Goal: Transaction & Acquisition: Purchase product/service

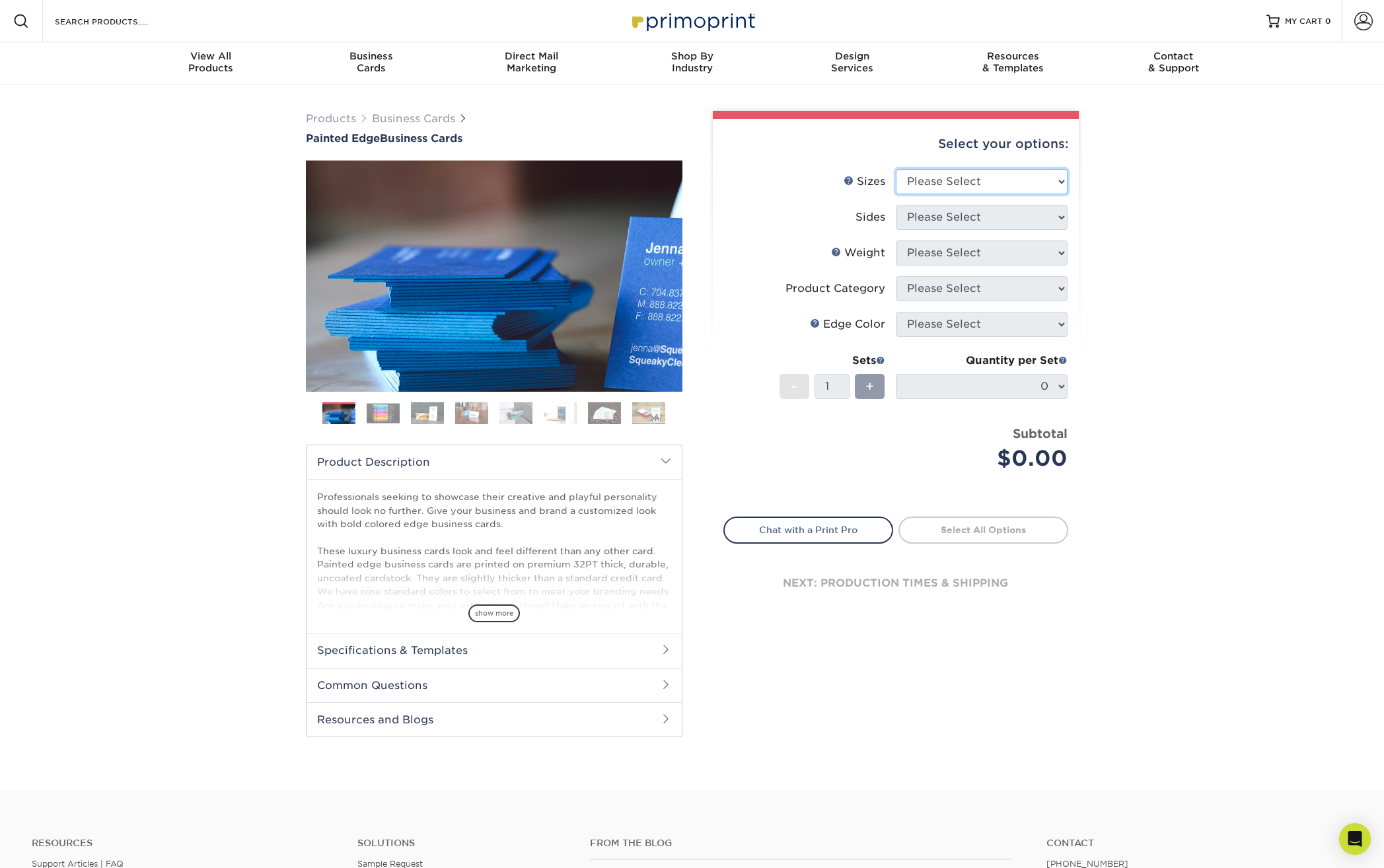
click at [947, 171] on select "Please Select 2" x 3.5" - Standard 2.125" x 3.375" - European 2.5" x 2.5" - Squ…" at bounding box center [981, 181] width 172 height 25
select select "2.00x3.50"
click at [896, 169] on select "Please Select 2" x 3.5" - Standard 2.125" x 3.375" - European 2.5" x 2.5" - Squ…" at bounding box center [981, 181] width 172 height 25
click at [946, 215] on select "Please Select Print Both Sides Print Front Only" at bounding box center [981, 217] width 172 height 25
select select "13abbda7-1d64-4f25-8bb2-c179b224825d"
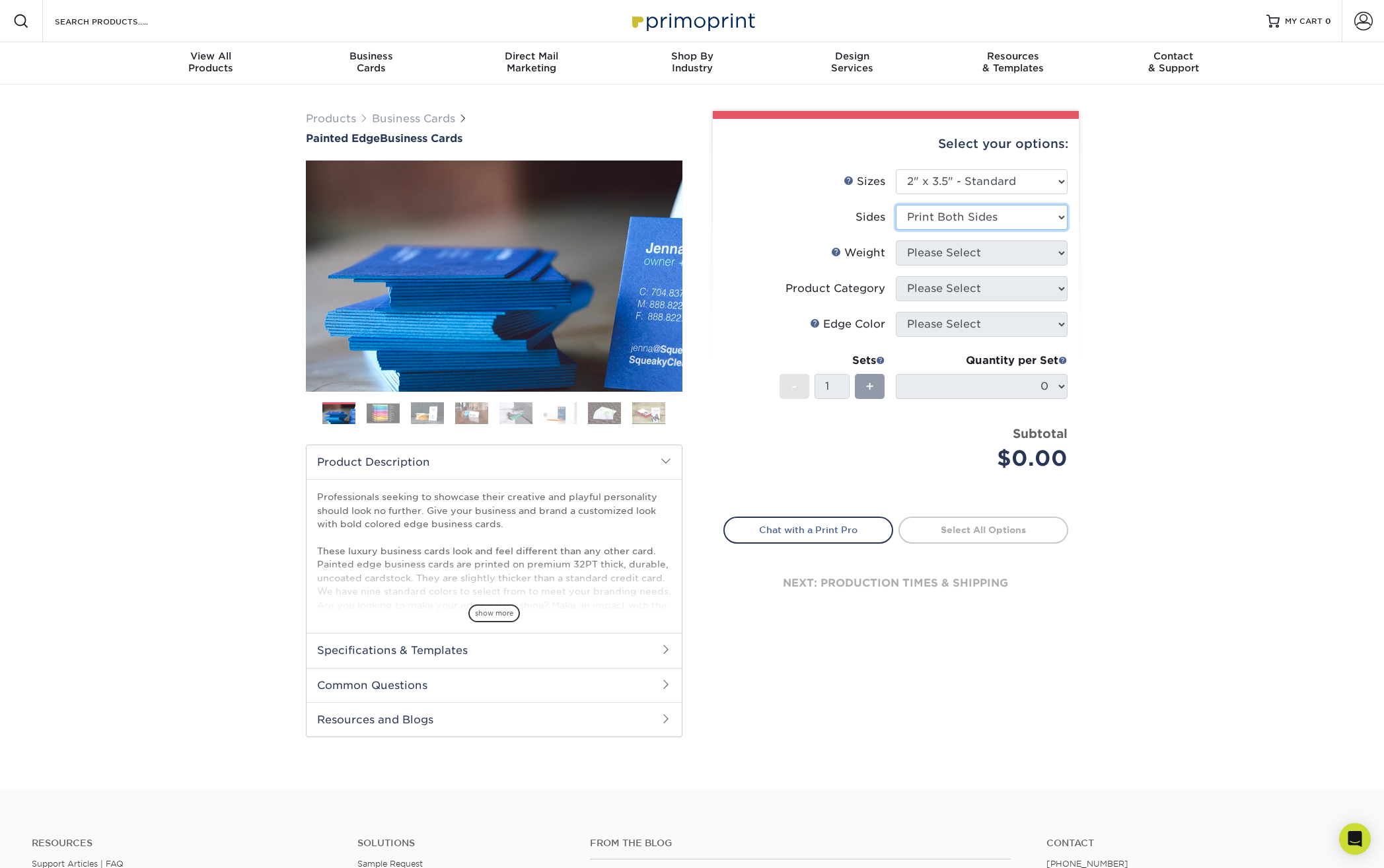
click at [896, 205] on select "Please Select Print Both Sides Print Front Only" at bounding box center [981, 217] width 172 height 25
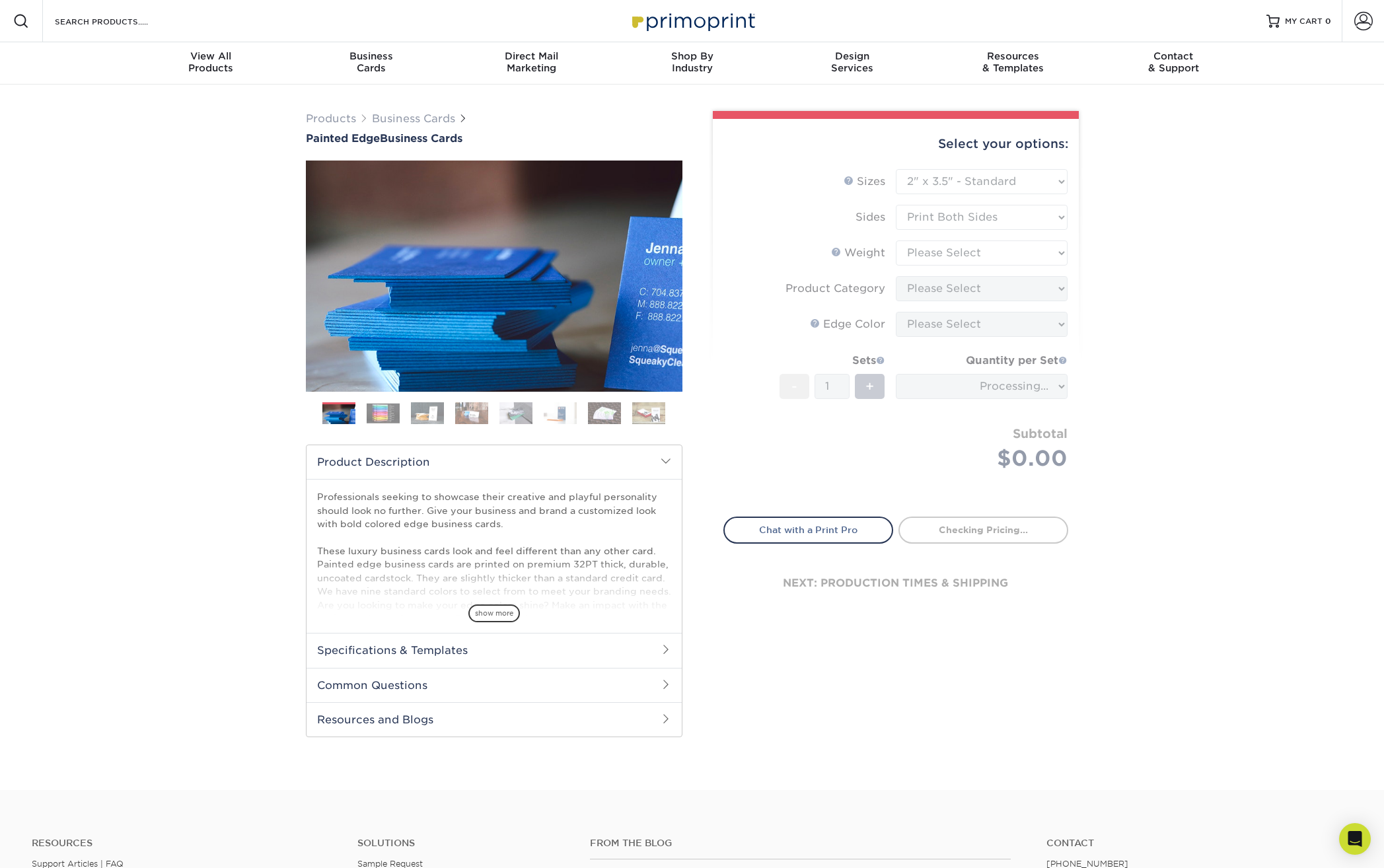
click at [937, 245] on form "Sizes Help Sizes Please Select 2" x 3.5" - Standard 2.125" x 3.375" - European …" at bounding box center [896, 335] width 345 height 332
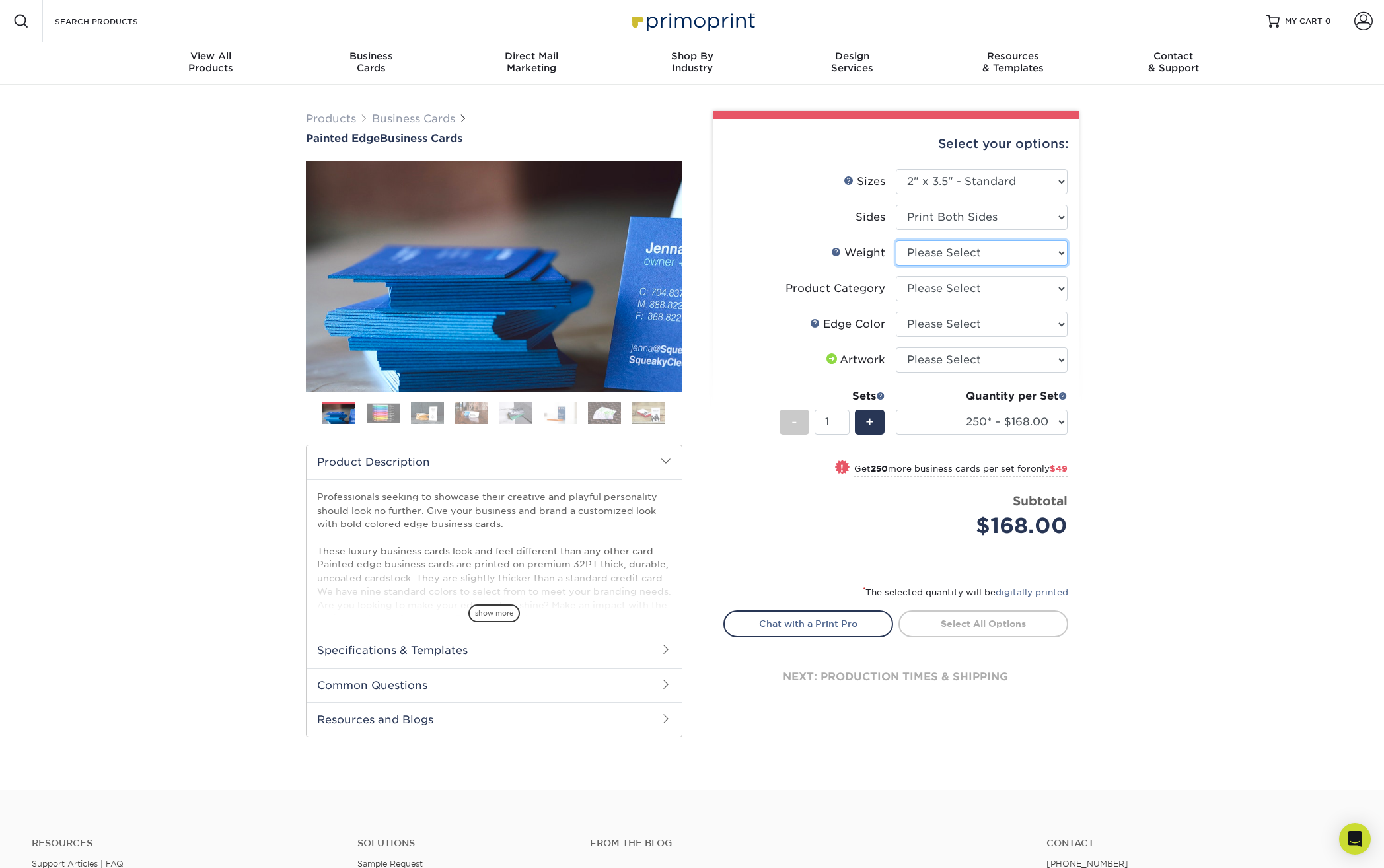
click at [935, 251] on select "Please Select 32PTUC" at bounding box center [981, 253] width 172 height 25
select select "32PTUC"
click at [896, 240] on select "Please Select 32PTUC" at bounding box center [981, 253] width 172 height 25
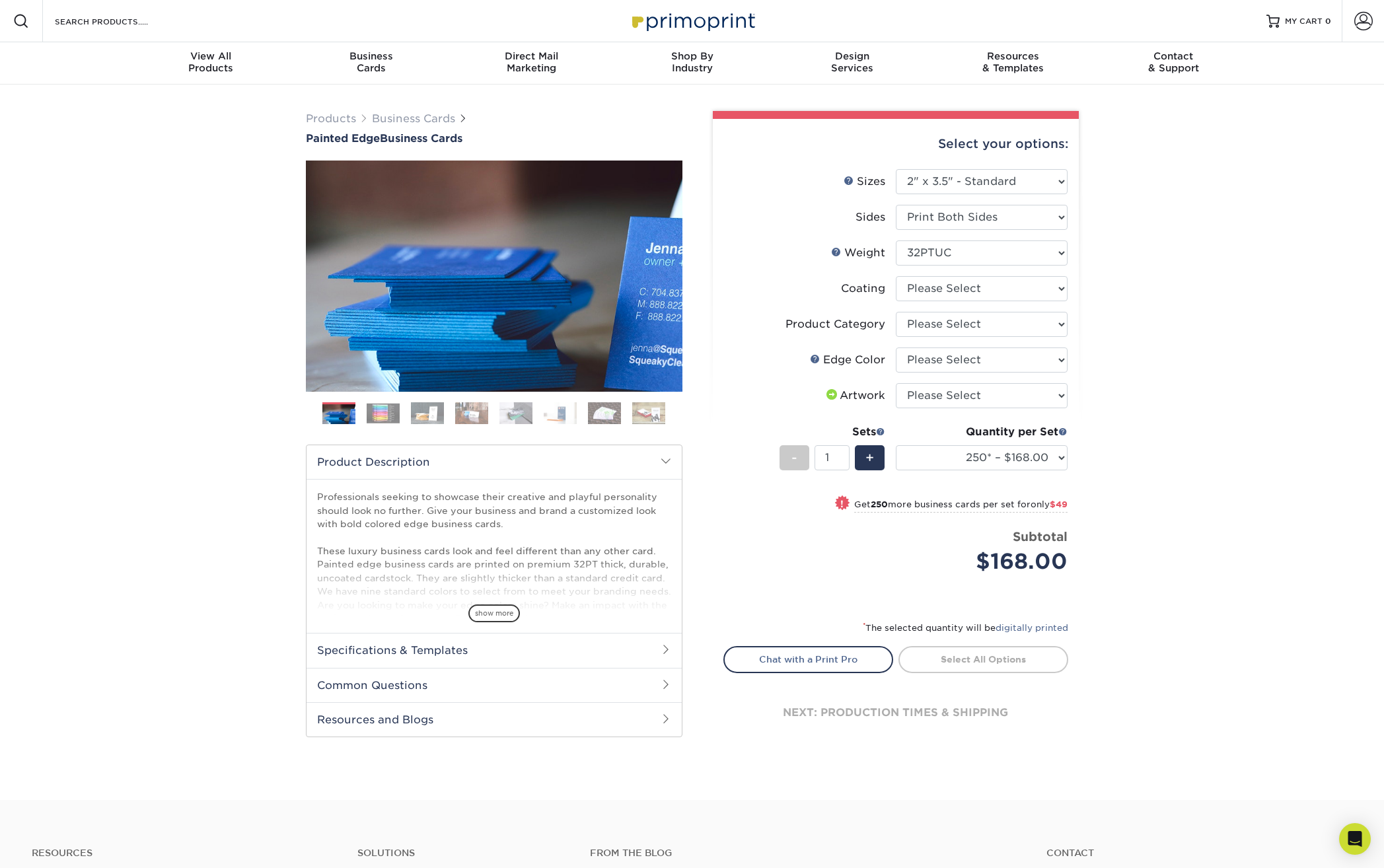
click at [379, 414] on img at bounding box center [383, 413] width 33 height 20
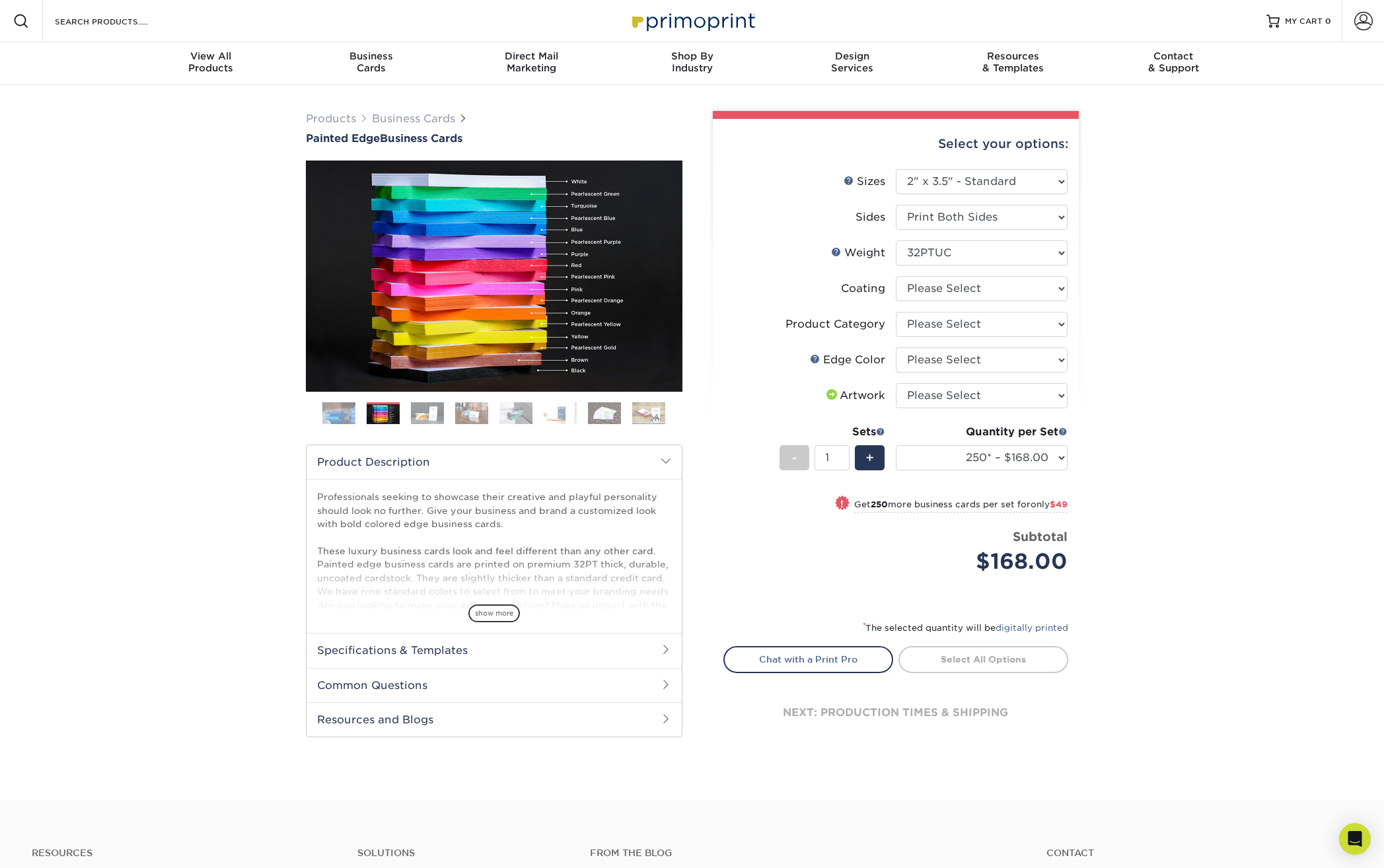
click at [442, 413] on img at bounding box center [427, 414] width 33 height 23
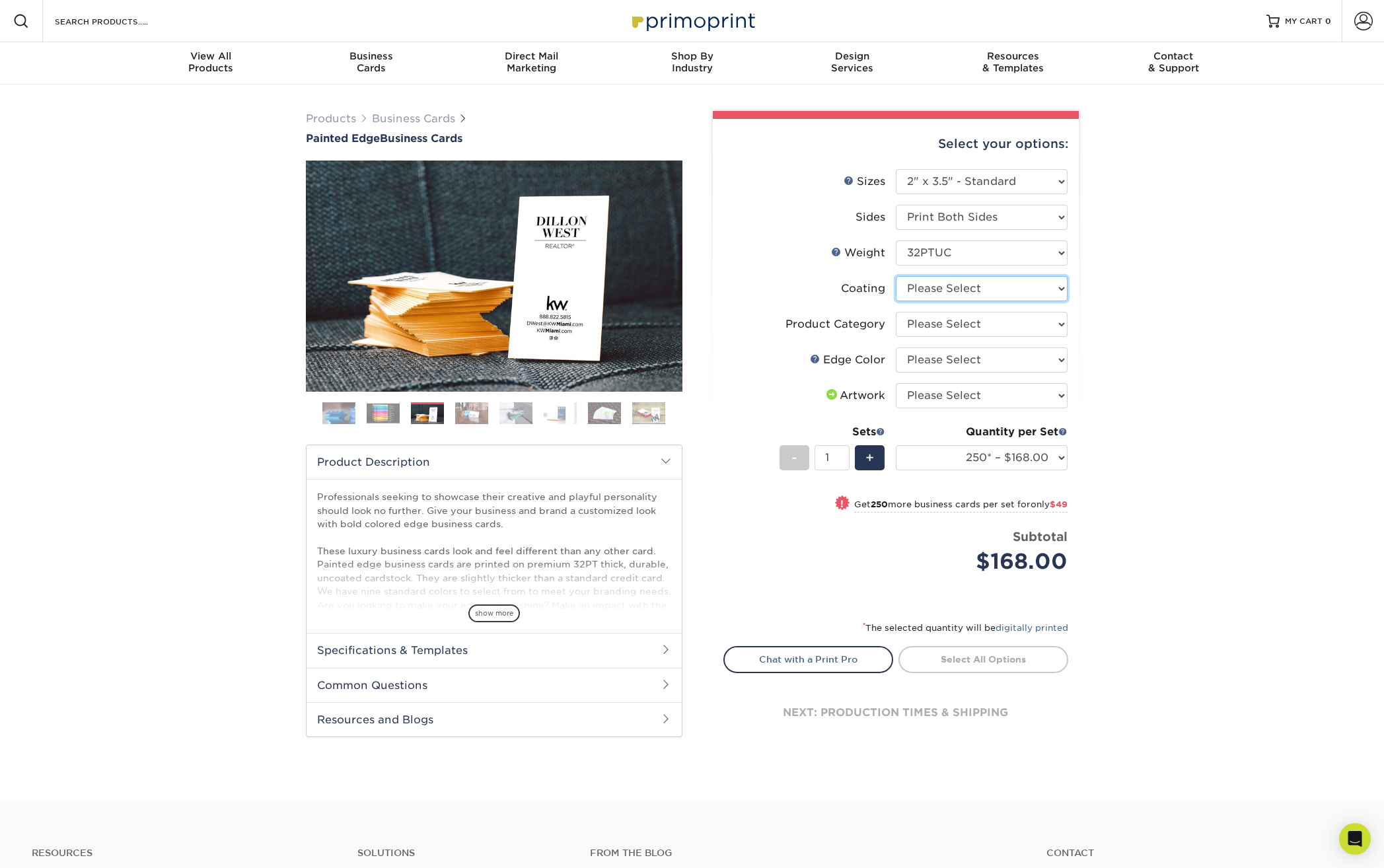
click at [973, 289] on select at bounding box center [981, 289] width 172 height 25
select select "3e7618de-abca-4bda-9f97-8b9129e913d8"
click at [896, 276] on select at bounding box center [981, 289] width 172 height 25
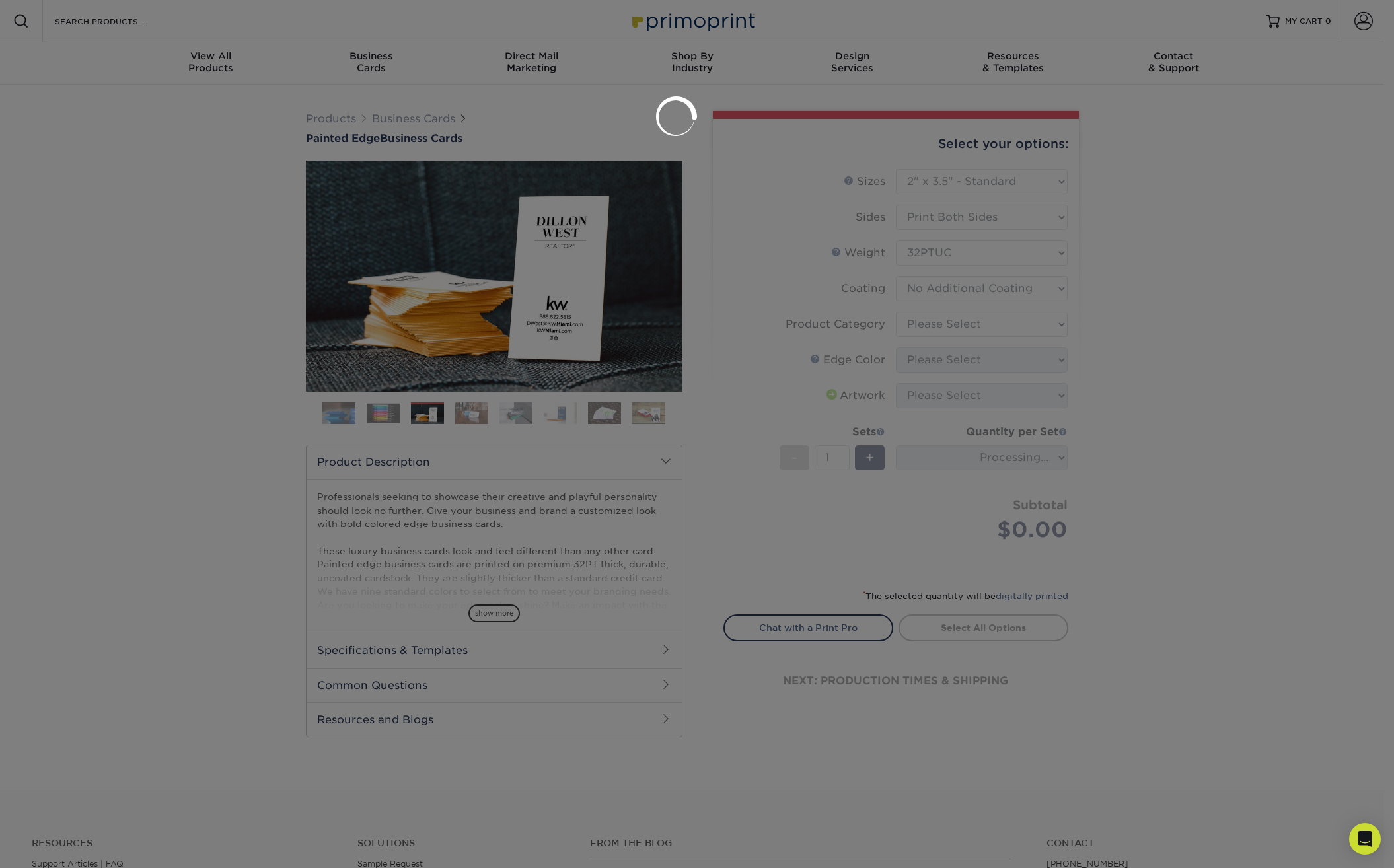
click at [968, 328] on div at bounding box center [697, 434] width 1394 height 868
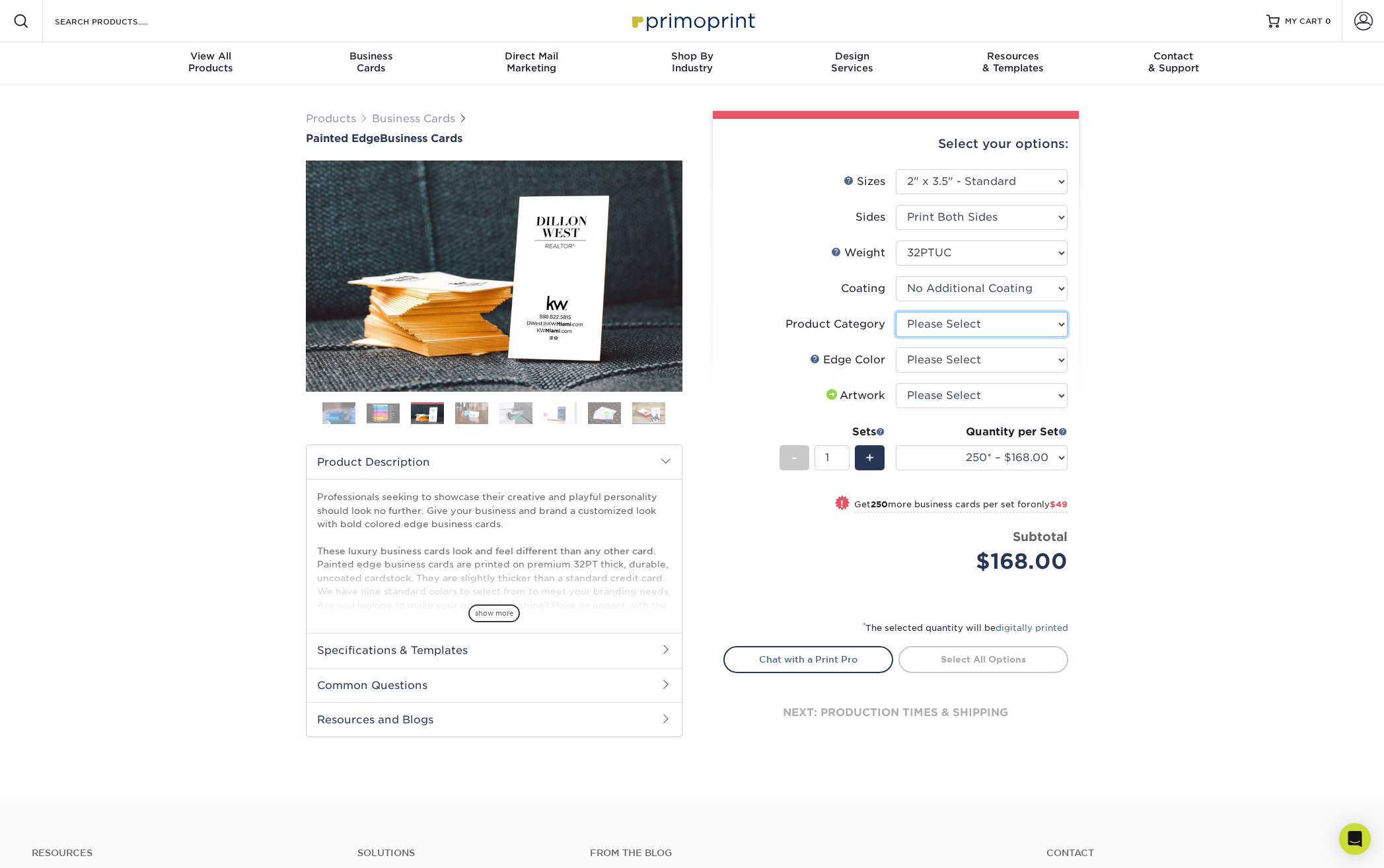
click at [942, 325] on select "Please Select Business Cards" at bounding box center [981, 324] width 172 height 25
select select "3b5148f1-0588-4f88-a218-97bcfdce65c1"
click at [896, 312] on select "Please Select Business Cards" at bounding box center [981, 324] width 172 height 25
click at [940, 362] on select "Please Select Charcoal Black Brown Blue Pearlescent Blue Pearlescent Gold Pearl…" at bounding box center [981, 359] width 172 height 25
select select "84f43a64-87e1-46ad-aba1-d69946adcbfc"
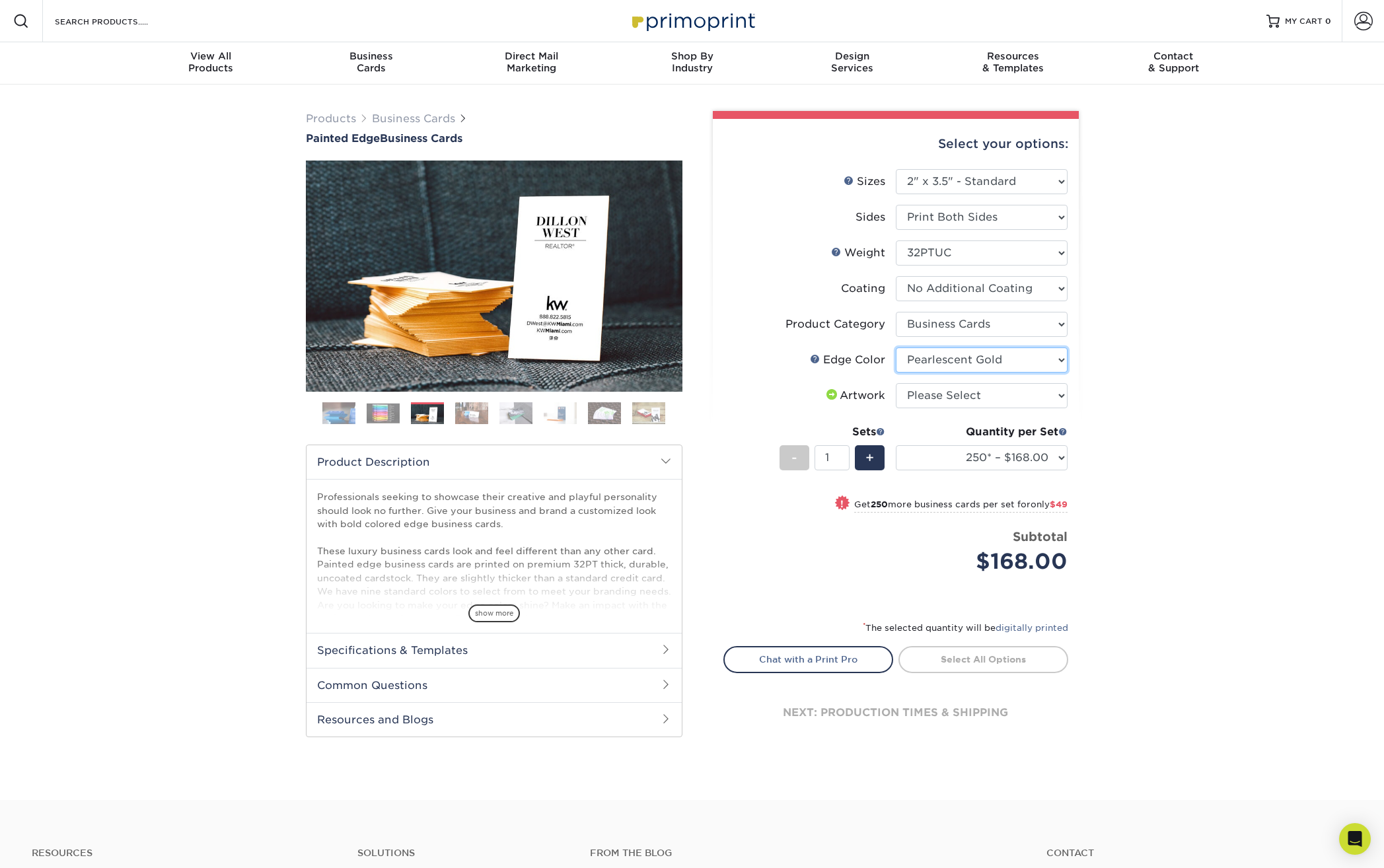
click at [896, 347] on select "Please Select Charcoal Black Brown Blue Pearlescent Blue Pearlescent Gold Pearl…" at bounding box center [981, 359] width 172 height 25
click at [963, 397] on select "Please Select I will upload files I need a design - $100" at bounding box center [981, 395] width 172 height 25
select select "upload"
click at [896, 383] on select "Please Select I will upload files I need a design - $100" at bounding box center [981, 395] width 172 height 25
click at [991, 460] on select "250* – $168.00 500* – $217.00 1000* – $339.00" at bounding box center [981, 457] width 172 height 25
